Goal: Information Seeking & Learning: Learn about a topic

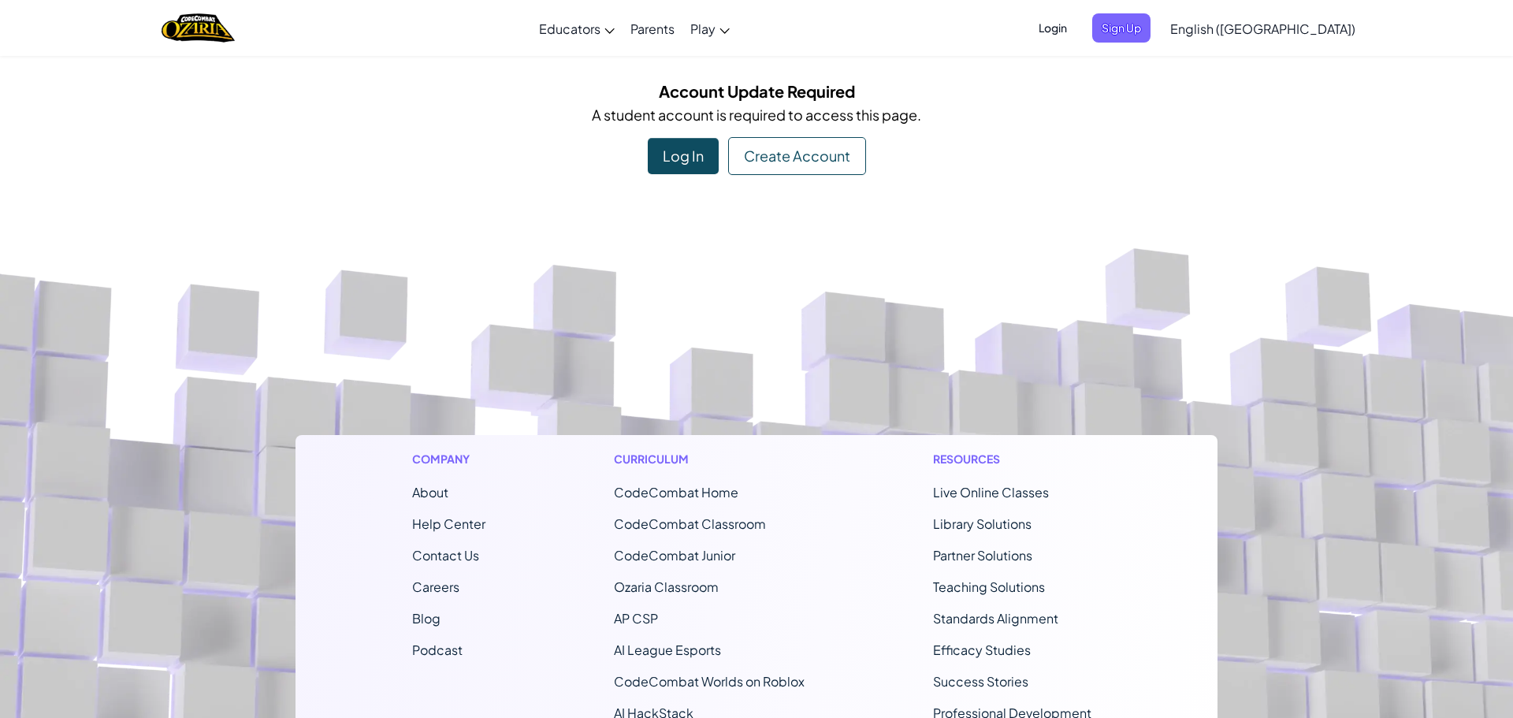
click at [678, 154] on div "Log In" at bounding box center [683, 156] width 71 height 36
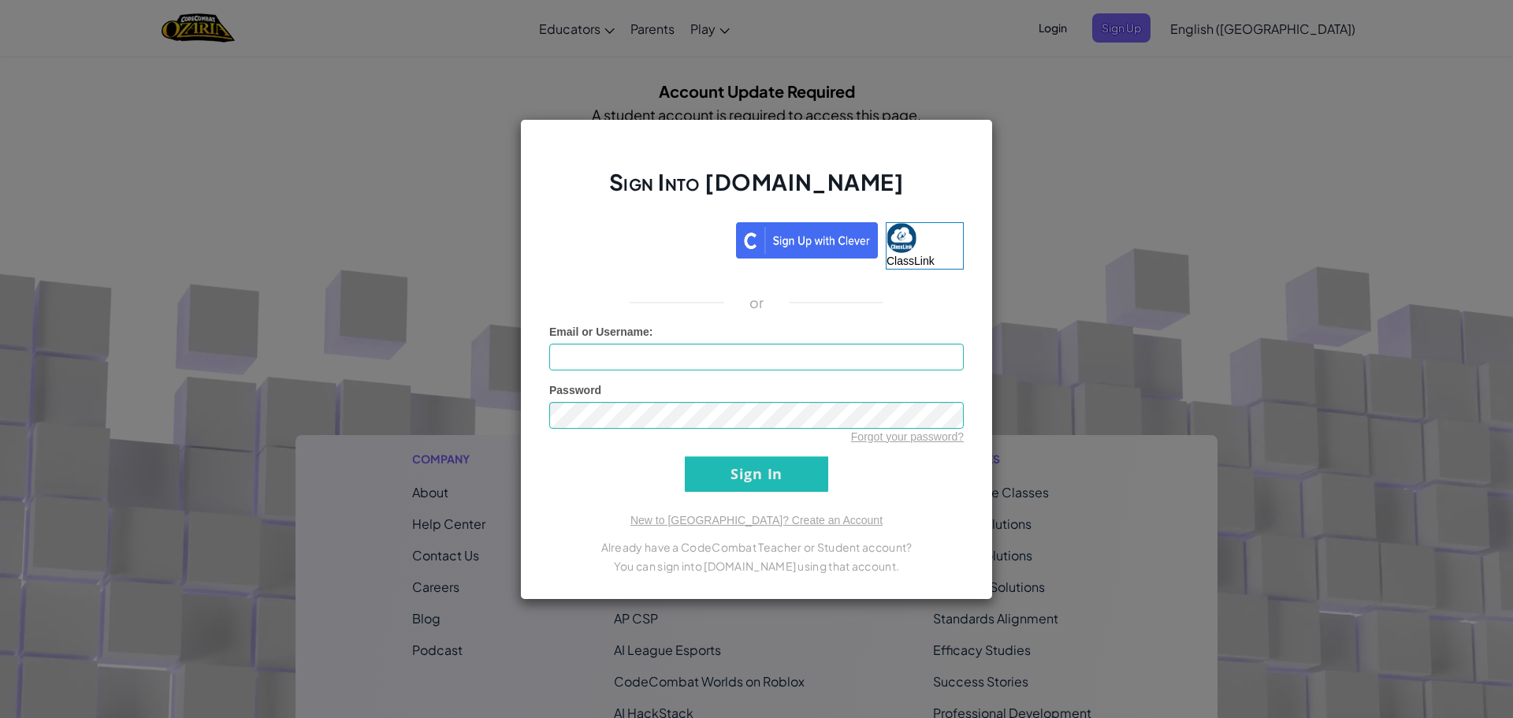
click at [1161, 544] on div "Sign Into [DOMAIN_NAME] ClassLink or Unknown Error Email or Username : Password…" at bounding box center [756, 359] width 1513 height 718
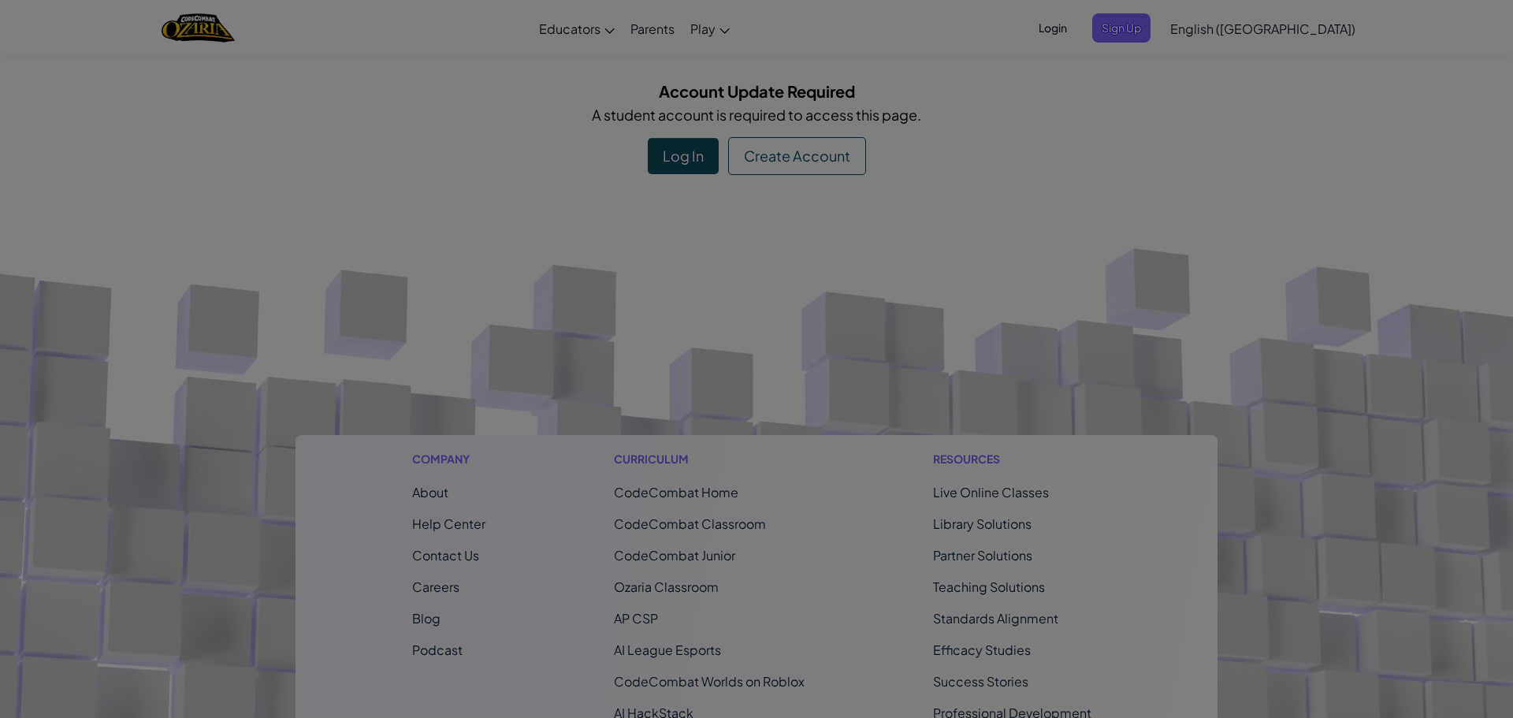
click at [1161, 544] on body "Toggle navigation Educators Create Free Account School & District Solutions Tea…" at bounding box center [756, 526] width 1513 height 1053
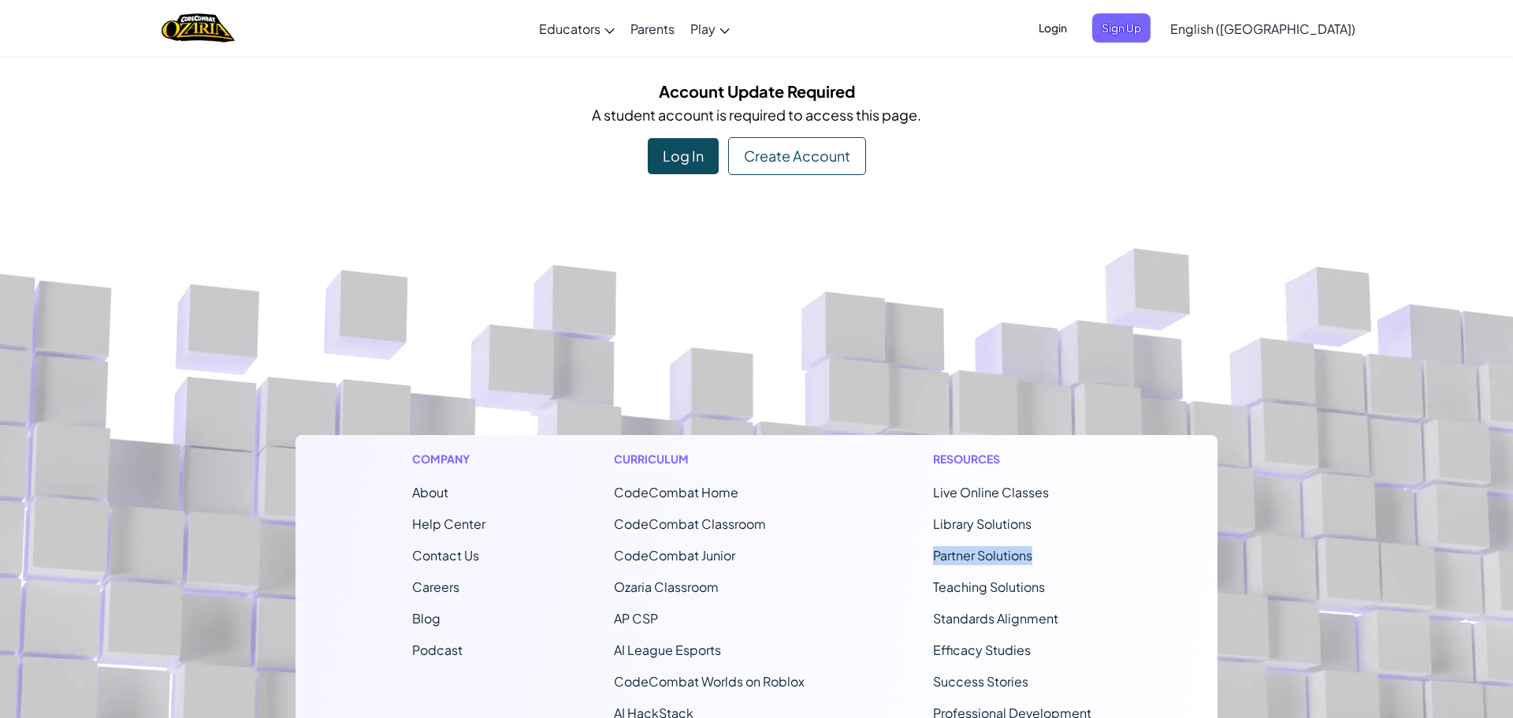
click at [1161, 544] on div "Company About Help Center Contact Us Careers Blog Podcast Curriculum CodeCombat…" at bounding box center [756, 648] width 922 height 426
drag, startPoint x: 895, startPoint y: 382, endPoint x: 800, endPoint y: 358, distance: 97.4
click at [892, 381] on footer "Company About Help Center Contact Us Careers Blog Podcast Curriculum CodeCombat…" at bounding box center [756, 625] width 1513 height 853
click at [1076, 24] on span "Login" at bounding box center [1052, 27] width 47 height 29
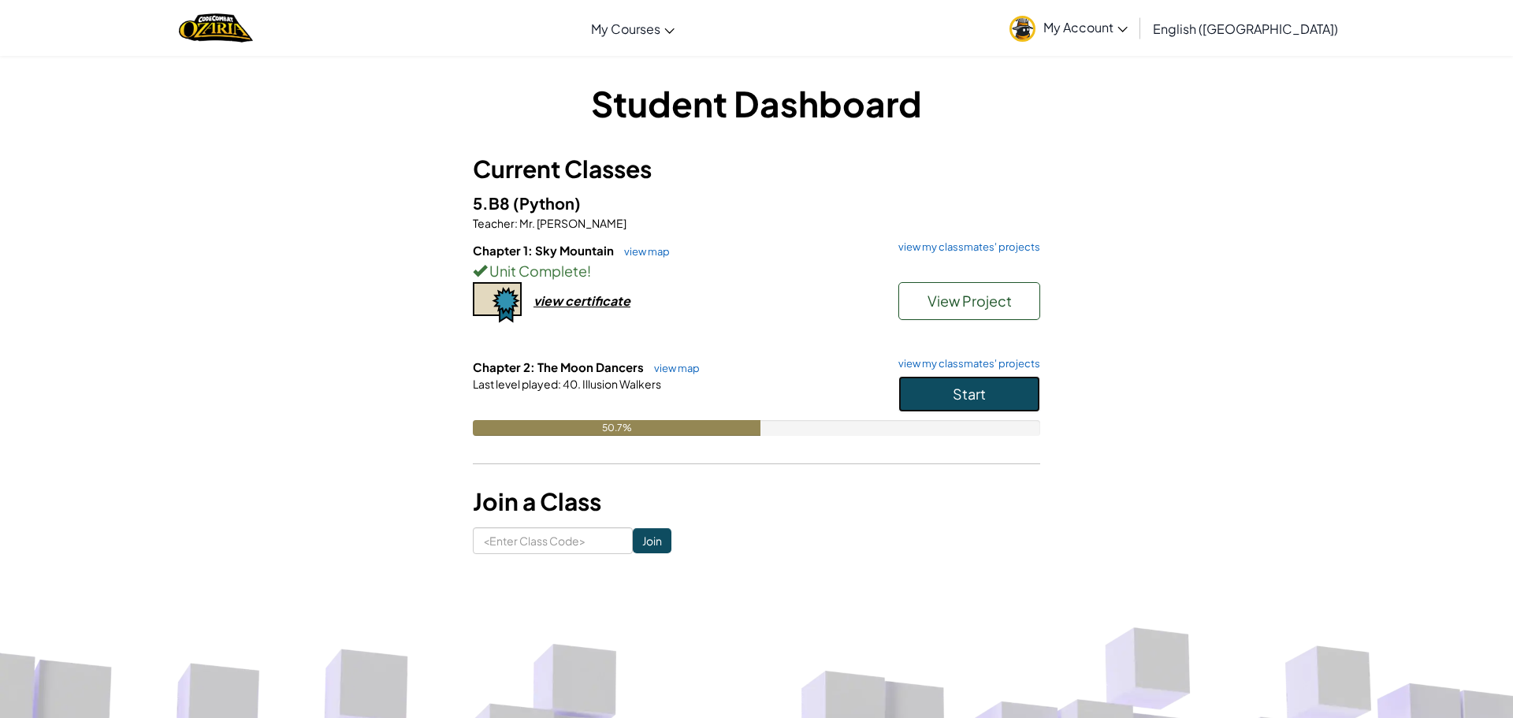
click at [914, 407] on button "Start" at bounding box center [969, 394] width 142 height 36
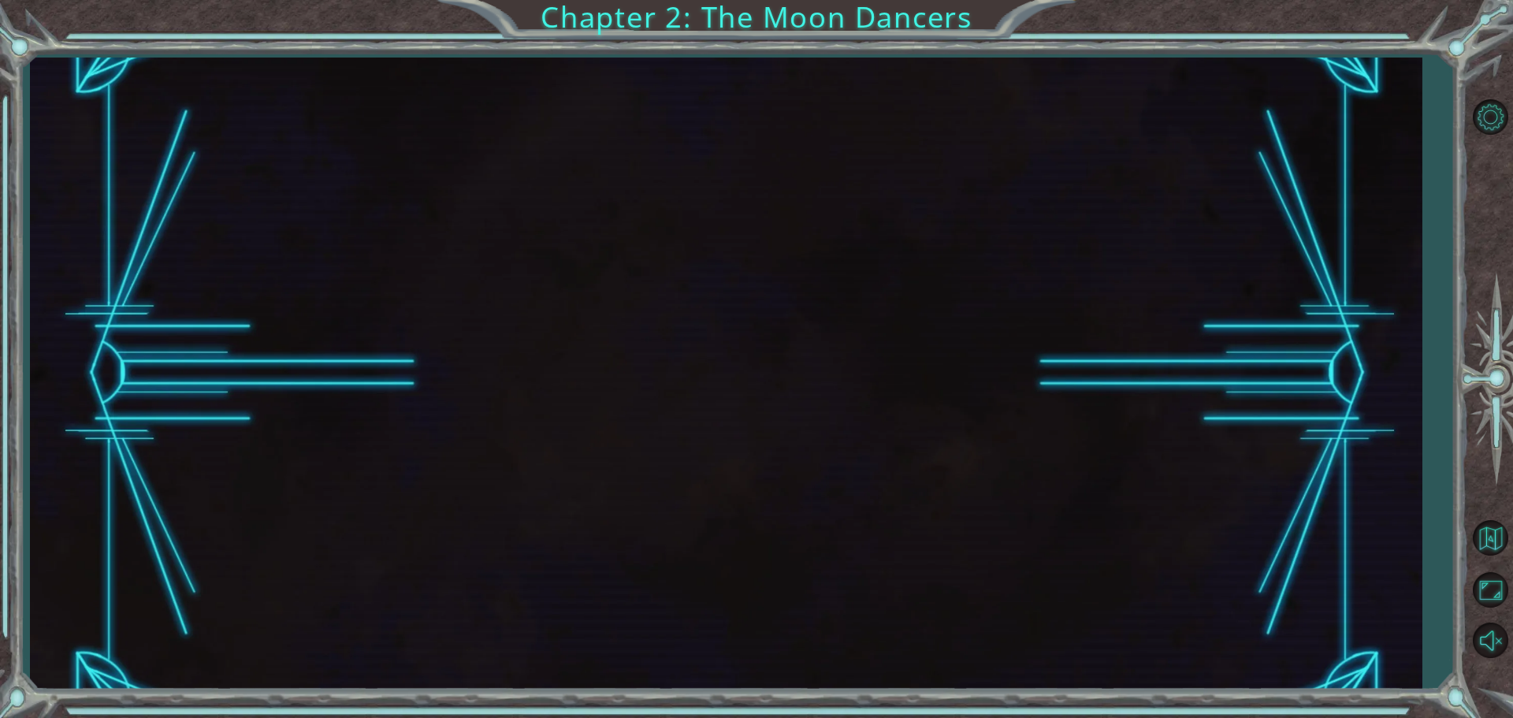
click at [551, 508] on div at bounding box center [725, 374] width 1391 height 632
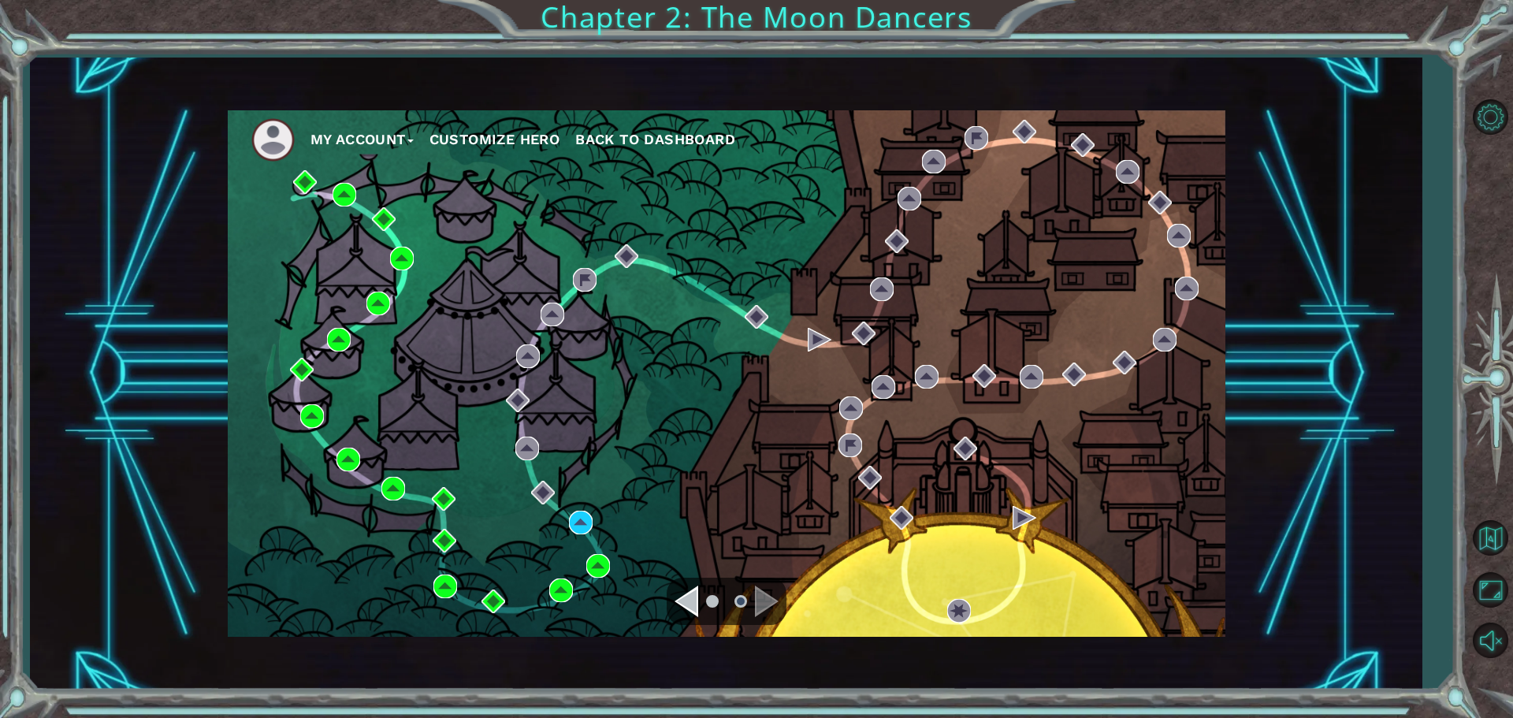
click at [740, 481] on div "My Account Customize Hero Back to Dashboard" at bounding box center [726, 373] width 997 height 526
click at [648, 485] on div "My Account Customize Hero Back to Dashboard" at bounding box center [726, 373] width 997 height 526
click at [682, 596] on div "Navigate to the previous page" at bounding box center [686, 601] width 24 height 32
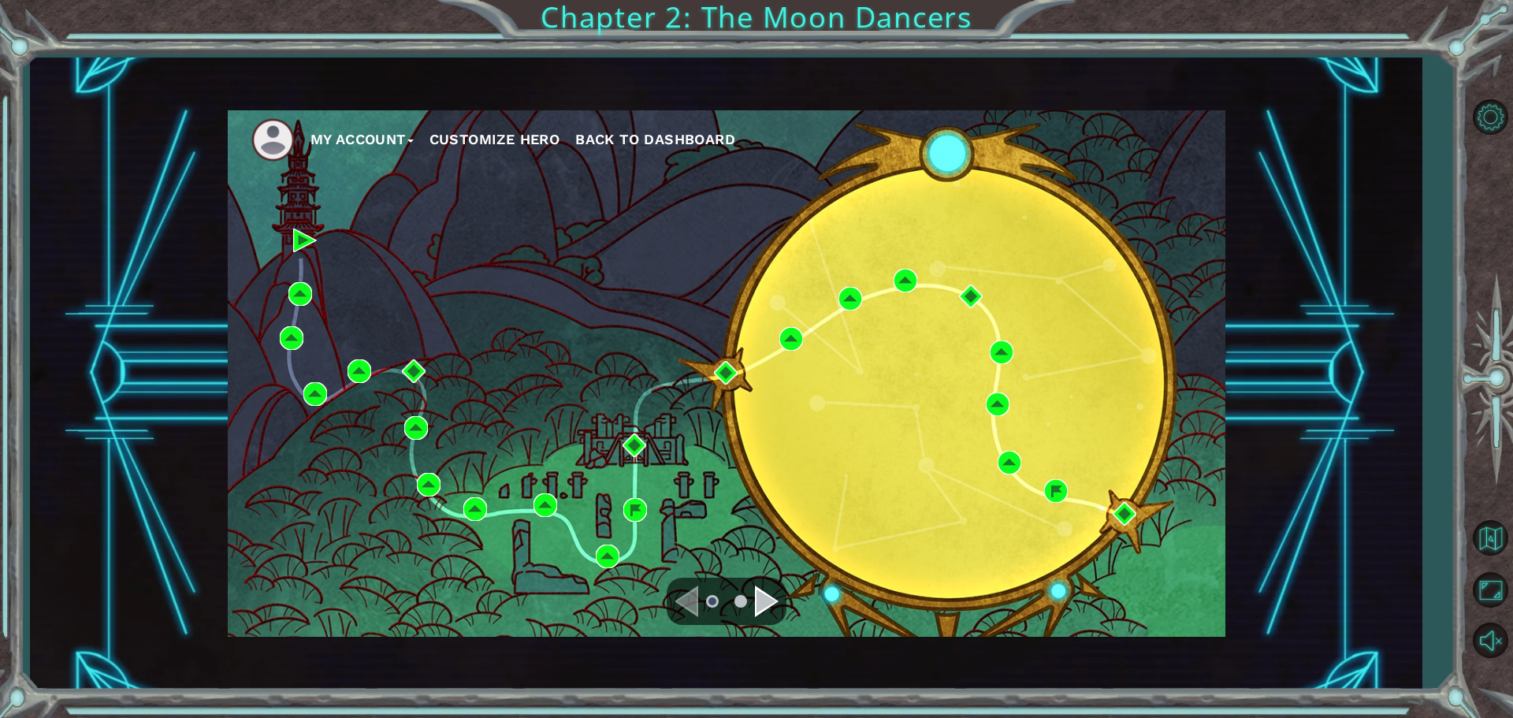
click at [774, 603] on div "Navigate to the next page" at bounding box center [767, 601] width 24 height 32
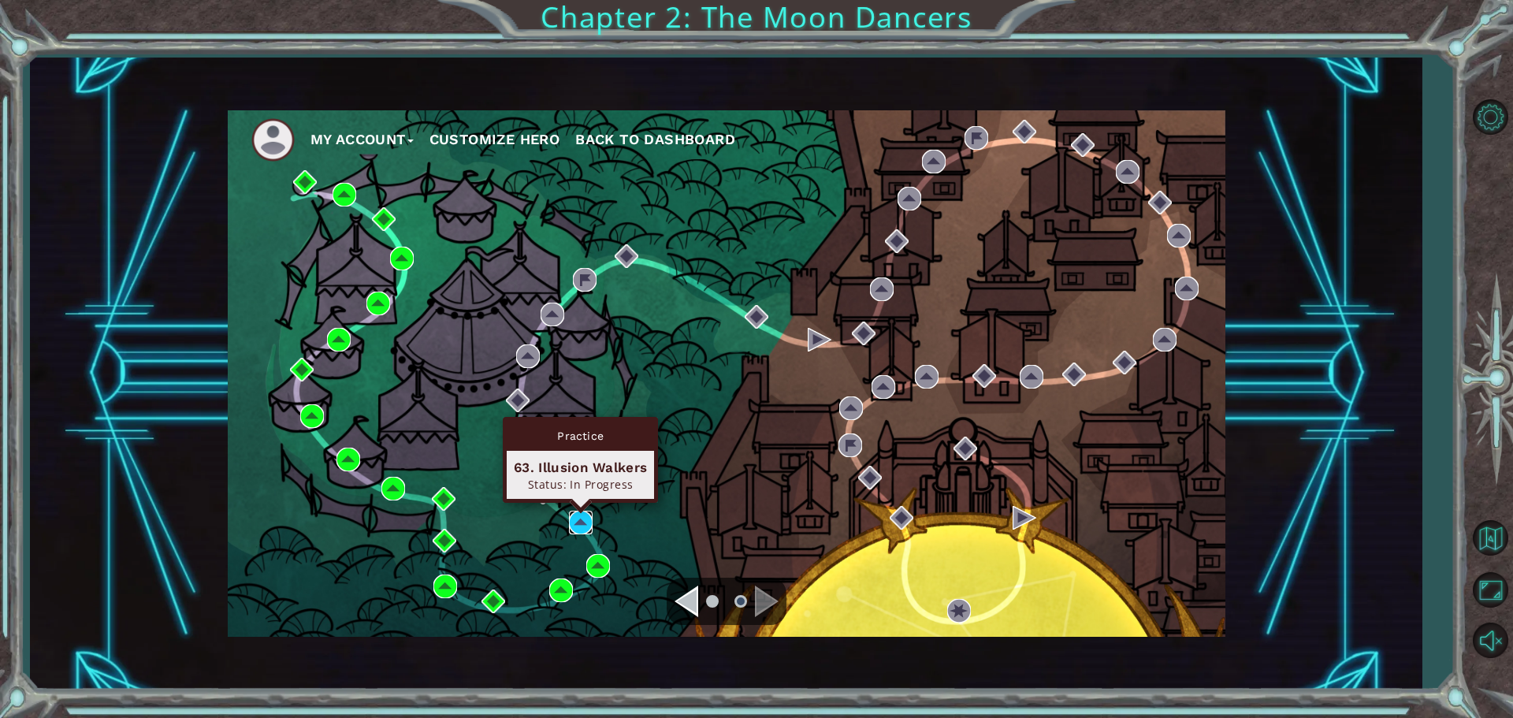
click at [579, 522] on img at bounding box center [581, 523] width 24 height 24
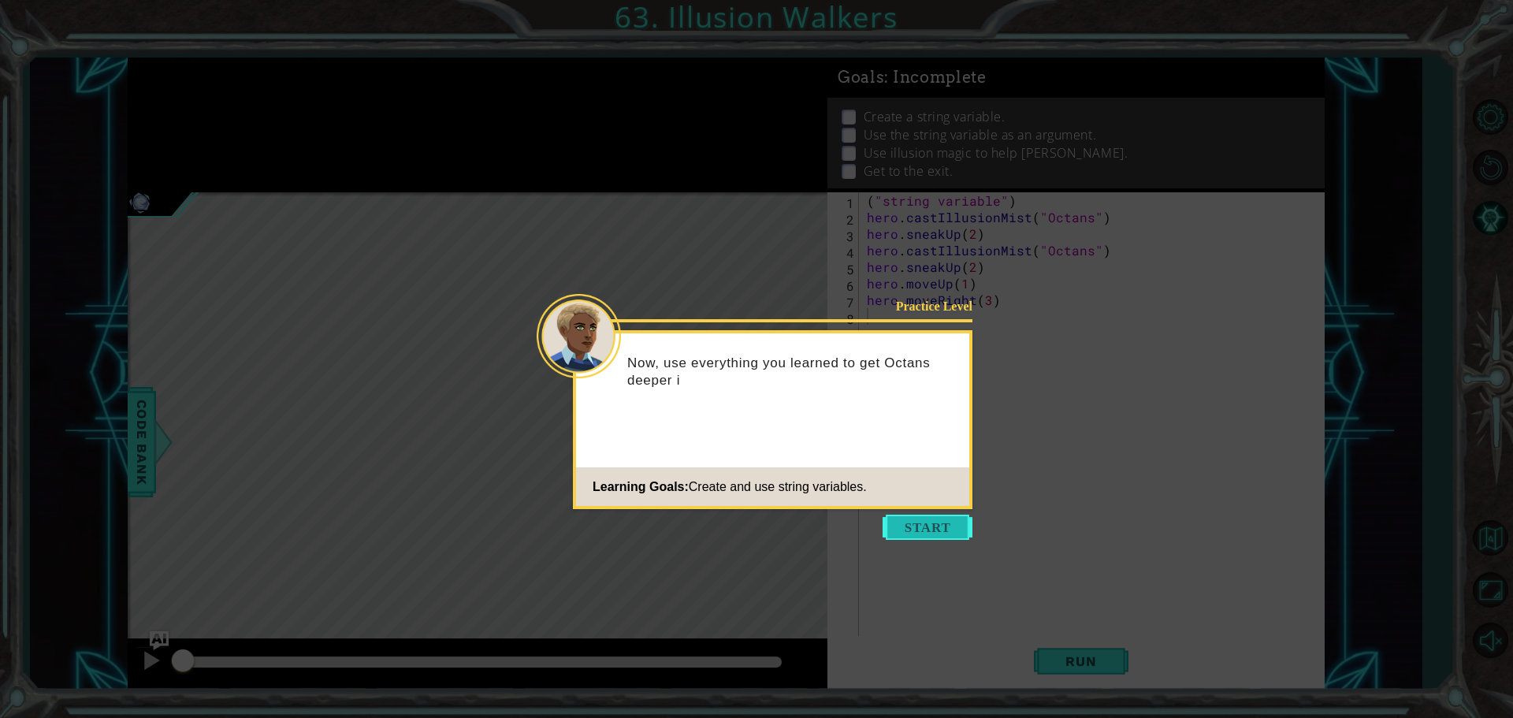
drag, startPoint x: 897, startPoint y: 525, endPoint x: 896, endPoint y: 536, distance: 10.3
click at [896, 536] on button "Start" at bounding box center [927, 526] width 90 height 25
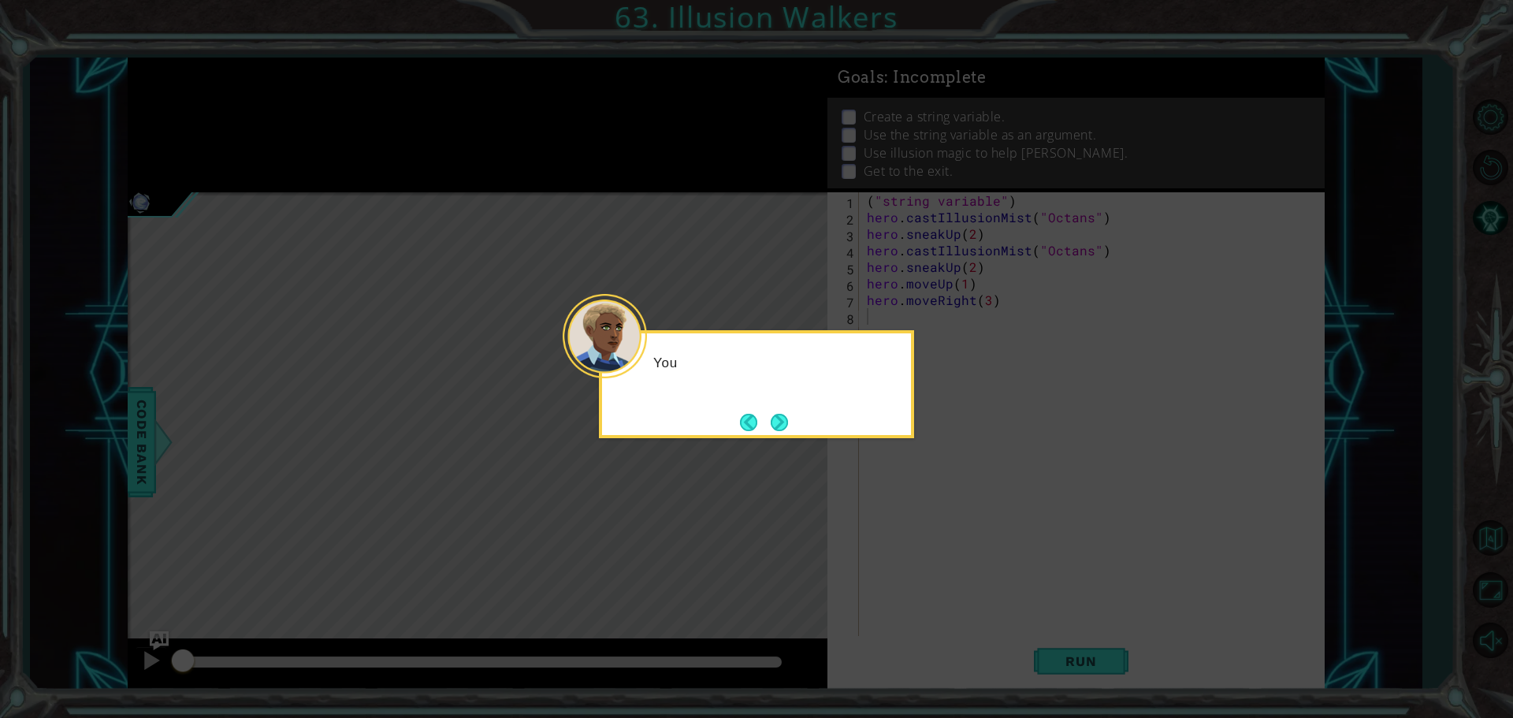
click at [941, 518] on icon at bounding box center [756, 359] width 1513 height 718
drag, startPoint x: 941, startPoint y: 518, endPoint x: 803, endPoint y: 481, distance: 142.6
click at [881, 508] on icon at bounding box center [756, 359] width 1513 height 718
click at [770, 413] on button "Next" at bounding box center [779, 422] width 18 height 18
click at [778, 414] on button "Next" at bounding box center [779, 422] width 19 height 19
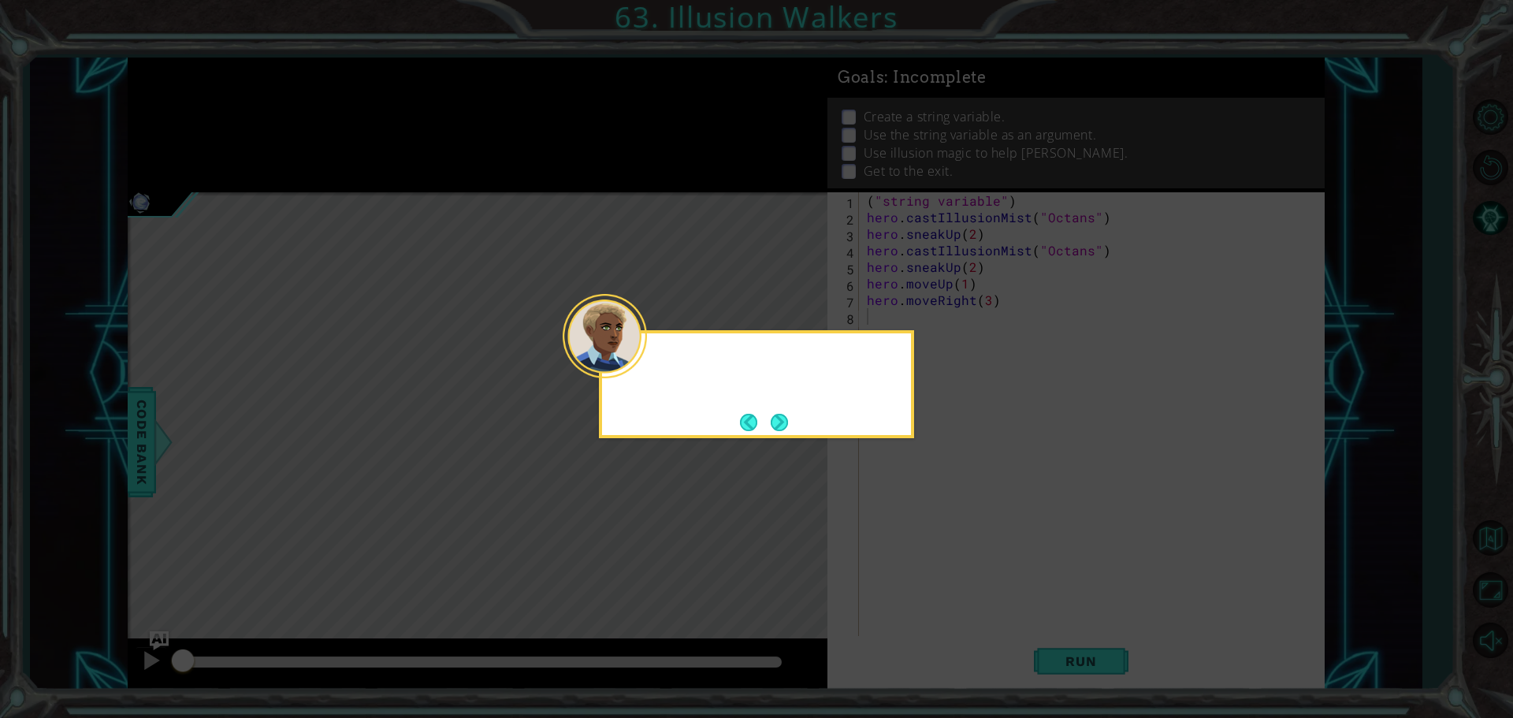
click at [775, 414] on button "Next" at bounding box center [779, 422] width 19 height 19
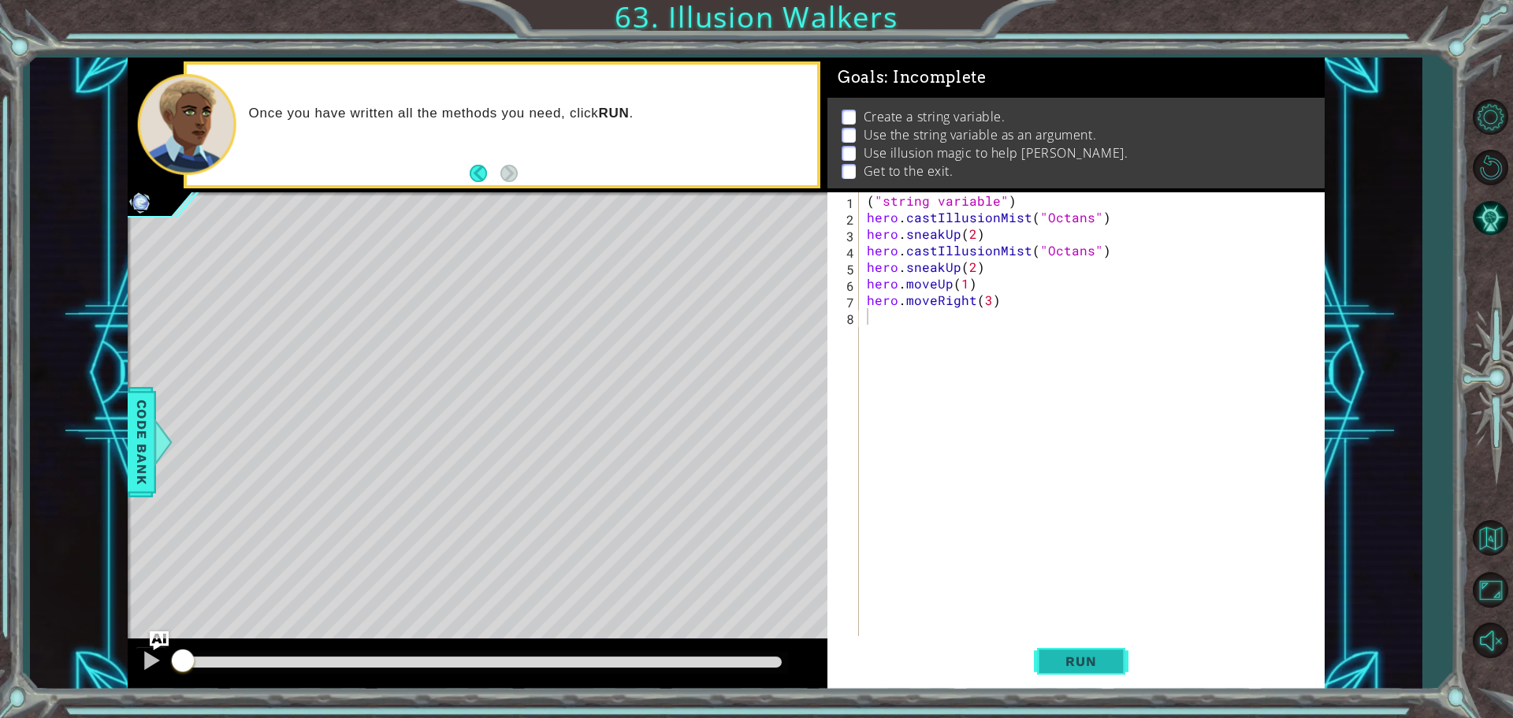
click at [1107, 664] on span "Run" at bounding box center [1080, 661] width 62 height 16
